Goal: Book appointment/travel/reservation

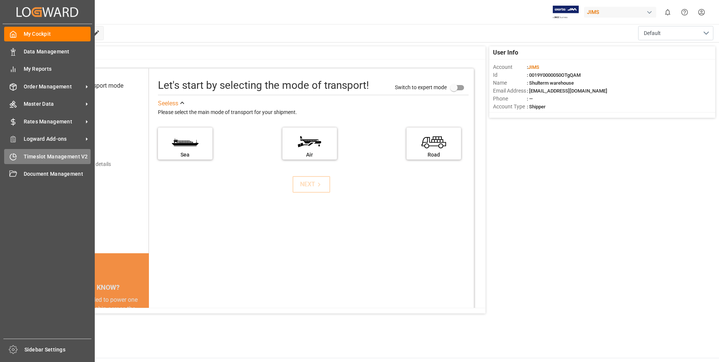
click at [24, 157] on span "Timeslot Management V2" at bounding box center [57, 157] width 67 height 8
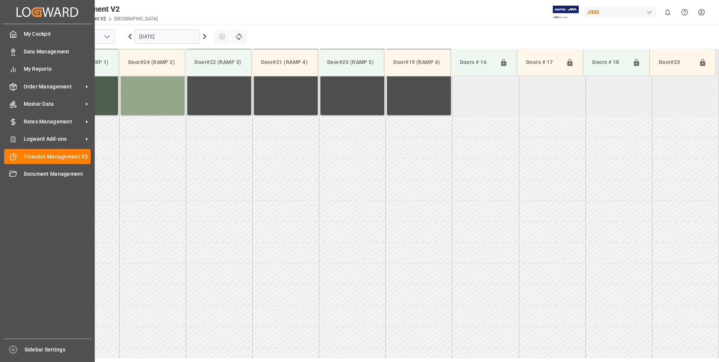
scroll to position [543, 0]
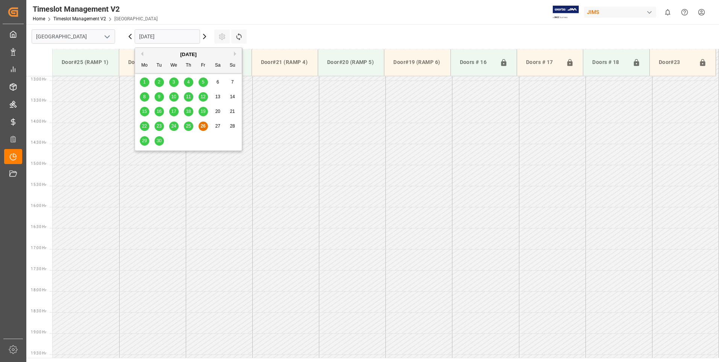
click at [164, 40] on input "[DATE]" at bounding box center [167, 36] width 65 height 14
click at [143, 140] on span "29" at bounding box center [144, 140] width 5 height 5
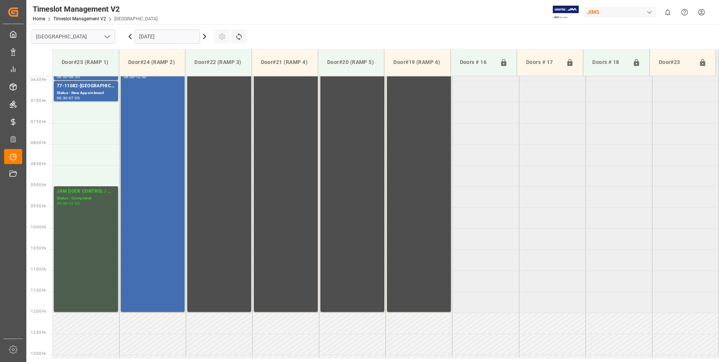
scroll to position [242, 0]
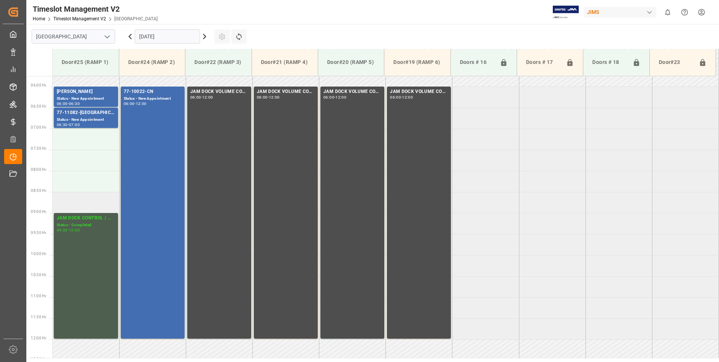
click at [83, 203] on td at bounding box center [86, 202] width 67 height 21
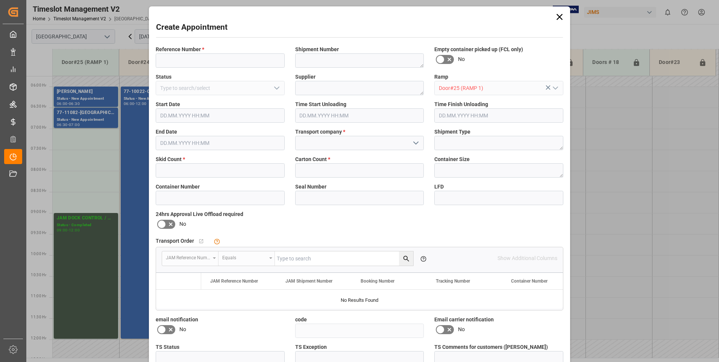
type input "[DATE] 08:30"
type input "[DATE] 09:00"
click at [177, 61] on input at bounding box center [220, 60] width 129 height 14
type input "77-10443-it"
click at [194, 170] on input "text" at bounding box center [220, 170] width 129 height 14
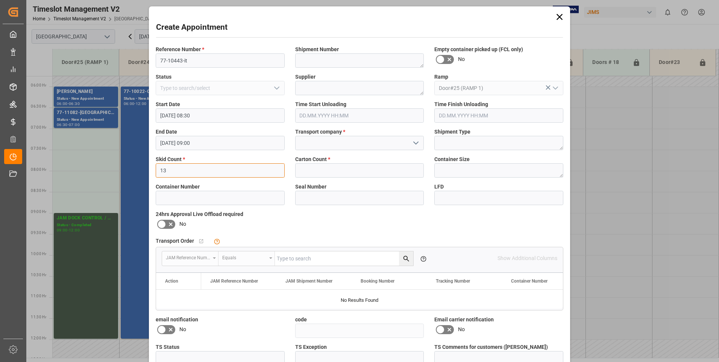
type input "13"
click at [360, 174] on input "text" at bounding box center [359, 170] width 129 height 14
type input "54"
click at [162, 225] on icon at bounding box center [161, 223] width 9 height 9
click at [0, 0] on input "checkbox" at bounding box center [0, 0] width 0 height 0
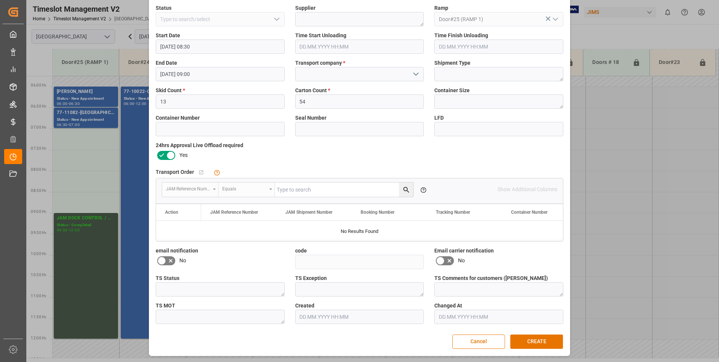
scroll to position [69, 0]
click at [553, 339] on button "CREATE" at bounding box center [536, 341] width 53 height 14
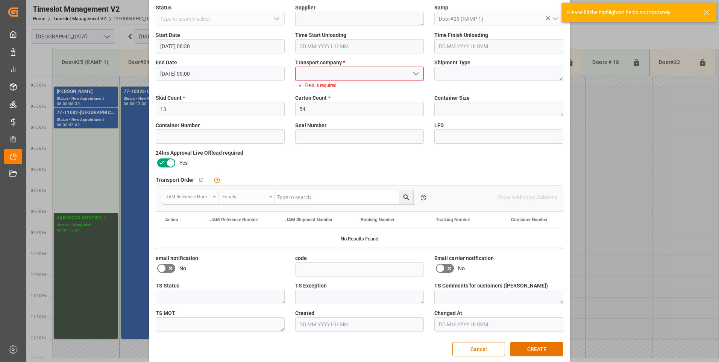
click at [321, 74] on input at bounding box center [359, 74] width 129 height 14
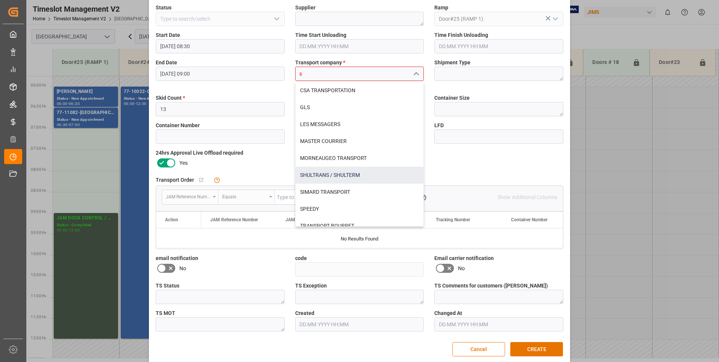
click at [319, 172] on div "SHULTRANS / SHULTERM" at bounding box center [359, 174] width 128 height 17
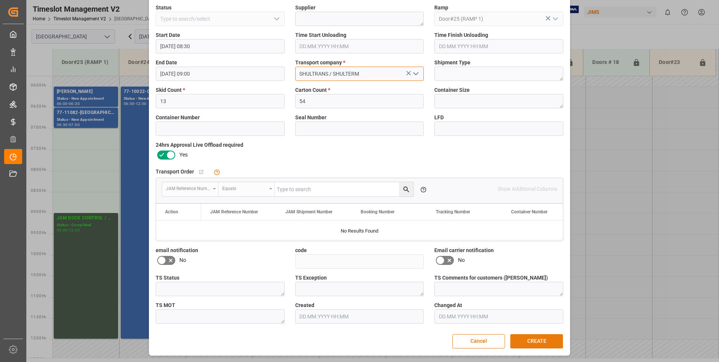
type input "SHULTRANS / SHULTERM"
click at [531, 339] on button "CREATE" at bounding box center [536, 341] width 53 height 14
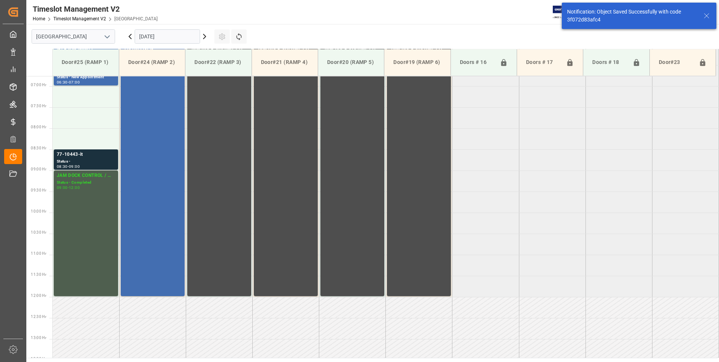
scroll to position [290, 0]
